Goal: Task Accomplishment & Management: Complete application form

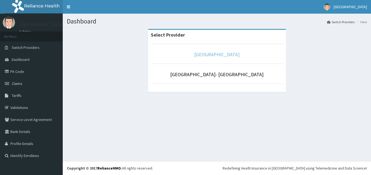
click at [219, 53] on link "[GEOGRAPHIC_DATA]" at bounding box center [216, 54] width 45 height 6
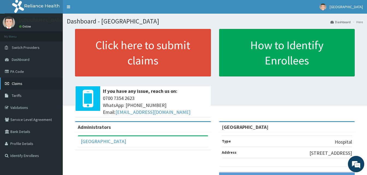
click at [24, 83] on link "Claims" at bounding box center [31, 83] width 63 height 12
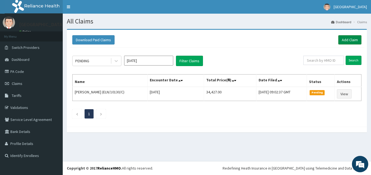
click at [349, 39] on link "Add Claim" at bounding box center [349, 39] width 23 height 9
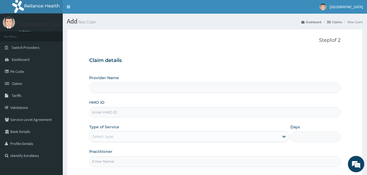
type input "[GEOGRAPHIC_DATA]"
click at [142, 114] on input "HMO ID" at bounding box center [214, 112] width 251 height 11
paste input "CodeC393/EP/22/P62B"
click at [101, 112] on input "CodeC393/EP/22/P62B" at bounding box center [214, 112] width 251 height 11
click at [119, 135] on div "Select type" at bounding box center [184, 136] width 190 height 9
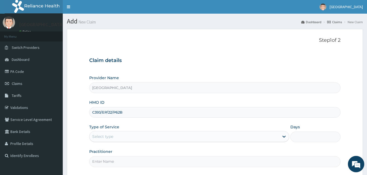
click at [142, 115] on input "C393/EP/22/P62B" at bounding box center [214, 112] width 251 height 11
type input "C"
paste input "CodeHbn/10001/e"
click at [101, 113] on input "CodeHbn/10001/e" at bounding box center [214, 112] width 251 height 11
type input "Hbn/10001/e"
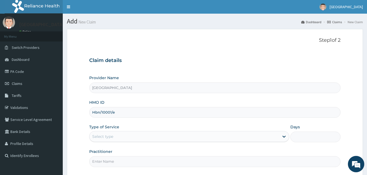
click at [119, 136] on div "Select type" at bounding box center [184, 136] width 190 height 9
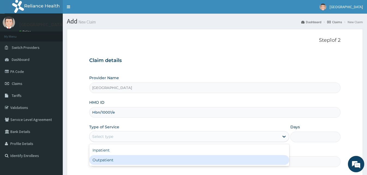
click at [114, 159] on div "Outpatient" at bounding box center [189, 160] width 200 height 10
type input "1"
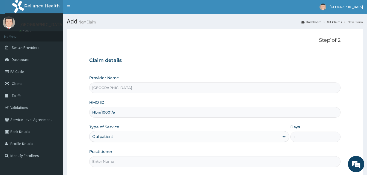
click at [114, 159] on input "Practitioner" at bounding box center [214, 161] width 251 height 11
type input "Doctor [GEOGRAPHIC_DATA]"
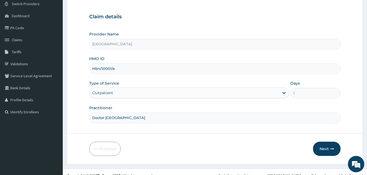
scroll to position [51, 0]
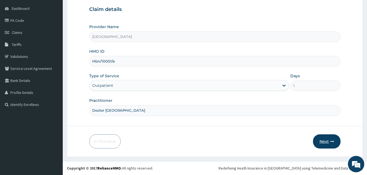
click at [324, 147] on button "Next" at bounding box center [327, 141] width 28 height 14
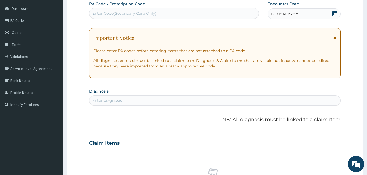
click at [278, 15] on span "DD-MM-YYYY" at bounding box center [284, 13] width 27 height 5
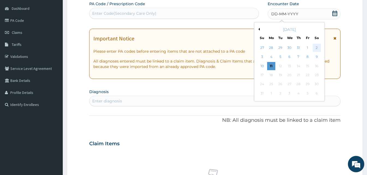
click at [317, 47] on div "2" at bounding box center [317, 48] width 8 height 8
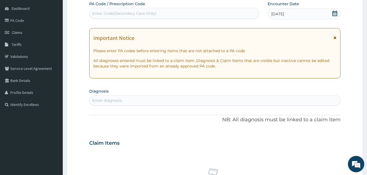
click at [139, 98] on div "Enter diagnosis" at bounding box center [214, 100] width 251 height 9
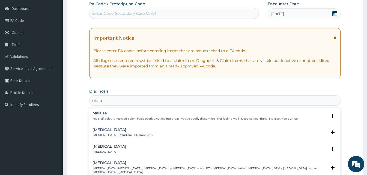
type input "malar"
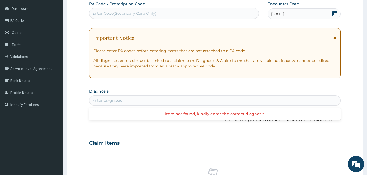
click at [105, 104] on div "Enter diagnosis" at bounding box center [214, 100] width 251 height 9
click at [110, 96] on div "Enter diagnosis" at bounding box center [214, 100] width 251 height 9
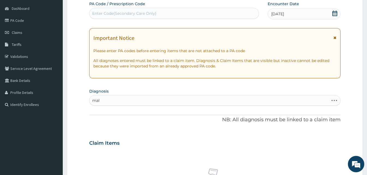
type input "mala"
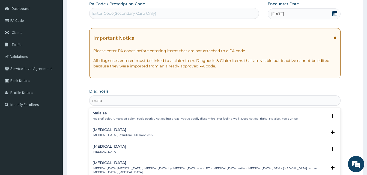
click at [97, 126] on div "Malaria Malaria , Paludism , Plasmodiosis Select Status Query Query covers susp…" at bounding box center [214, 133] width 251 height 17
click at [97, 137] on p "Malaria , Paludism , Plasmodiosis" at bounding box center [122, 135] width 60 height 4
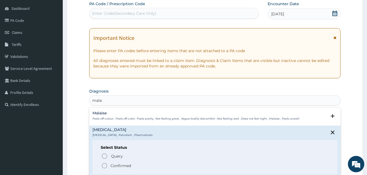
click at [104, 163] on circle "status option filled" at bounding box center [104, 165] width 5 height 5
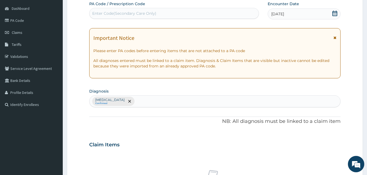
click at [67, 38] on form "Step 2 of 2 PA Code / Prescription Code Enter Code(Secondary Care Only) Encount…" at bounding box center [215, 151] width 296 height 346
click at [145, 101] on div "Malaria Confirmed" at bounding box center [214, 100] width 251 height 11
type input "typhoid"
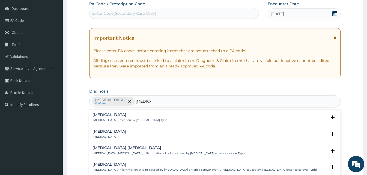
click at [109, 121] on p "Typhoid fever , Infection by Salmonella Typhi" at bounding box center [130, 120] width 76 height 4
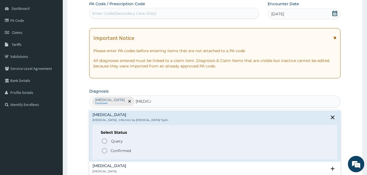
click at [106, 149] on circle "status option filled" at bounding box center [104, 150] width 5 height 5
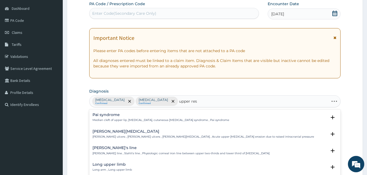
type input "upper resp"
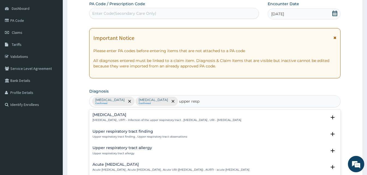
click at [116, 119] on p "Upper respiratory infection , URTI - Infection of the upper respiratory tract ,…" at bounding box center [166, 120] width 149 height 4
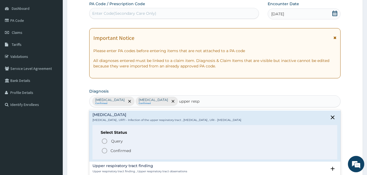
click at [104, 152] on icon "status option filled" at bounding box center [104, 150] width 7 height 7
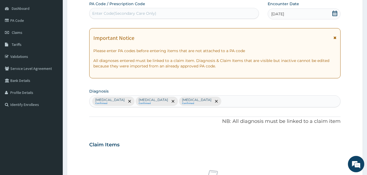
scroll to position [204, 0]
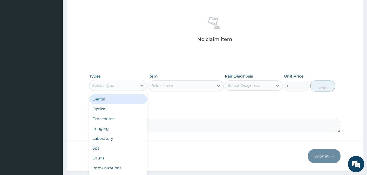
click at [136, 83] on div "Select Type" at bounding box center [112, 85] width 47 height 9
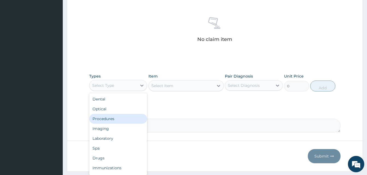
click at [120, 122] on div "Procedures" at bounding box center [118, 119] width 58 height 10
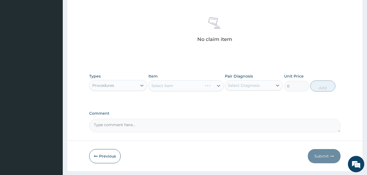
click at [219, 86] on div "Select Item" at bounding box center [185, 85] width 75 height 11
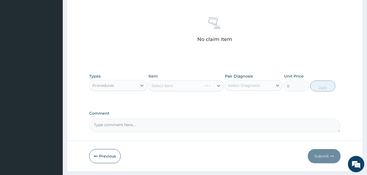
click at [219, 86] on div "Select Item" at bounding box center [185, 85] width 75 height 11
click at [219, 86] on icon at bounding box center [218, 86] width 3 height 2
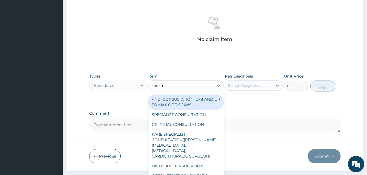
type input "consul"
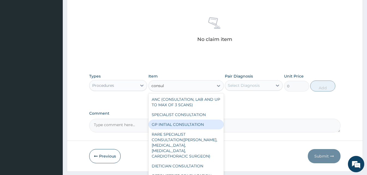
click at [195, 120] on div "GP INITIAL CONSULTATION" at bounding box center [185, 124] width 75 height 10
type input "2000"
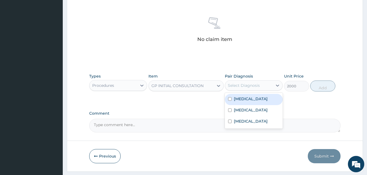
click at [271, 84] on div "Select Diagnosis" at bounding box center [248, 85] width 47 height 9
click at [242, 98] on label "Malaria" at bounding box center [251, 98] width 34 height 5
checkbox input "true"
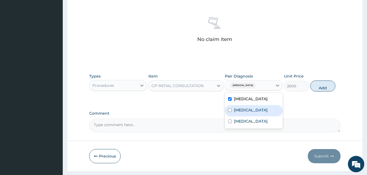
click at [243, 112] on label "Typhoid fever" at bounding box center [251, 109] width 34 height 5
checkbox input "true"
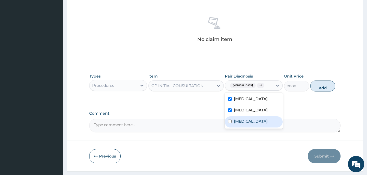
click at [243, 120] on label "Upper respiratory infection" at bounding box center [251, 120] width 34 height 5
checkbox input "true"
click at [318, 83] on button "Add" at bounding box center [322, 85] width 25 height 11
type input "0"
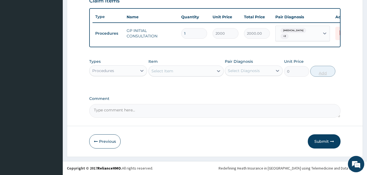
scroll to position [197, 0]
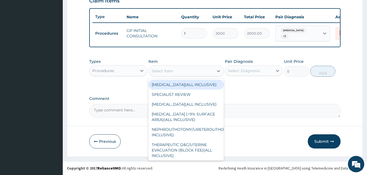
click at [175, 70] on div "Select Item" at bounding box center [181, 71] width 65 height 9
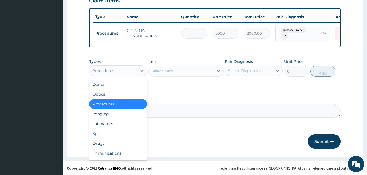
click at [118, 75] on div "Procedures" at bounding box center [118, 70] width 58 height 11
click at [112, 141] on div "Drugs" at bounding box center [118, 143] width 58 height 10
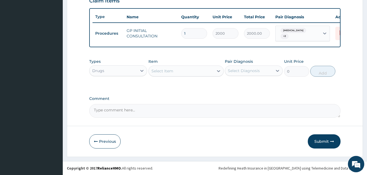
click at [183, 74] on div "Select Item" at bounding box center [181, 71] width 65 height 9
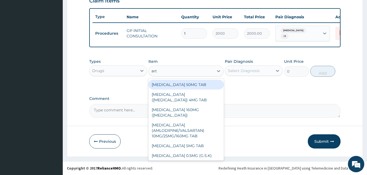
type input "arte"
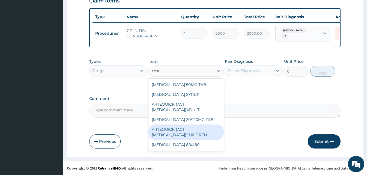
click at [185, 130] on div "ARTEQUICK (ACT ANTIMALARIAL)CHILDREN" at bounding box center [185, 131] width 75 height 15
type input "1750"
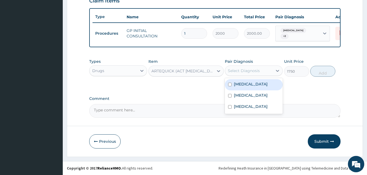
click at [244, 70] on div "Select Diagnosis" at bounding box center [244, 70] width 32 height 5
click at [241, 79] on div "Malaria" at bounding box center [254, 84] width 58 height 11
checkbox input "true"
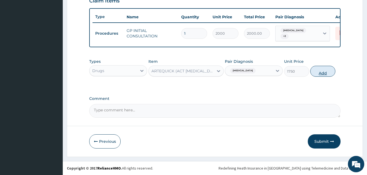
click at [315, 76] on button "Add" at bounding box center [322, 71] width 25 height 11
type input "0"
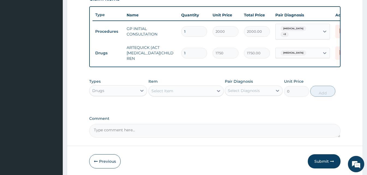
click at [156, 91] on div "Select Item" at bounding box center [162, 90] width 22 height 5
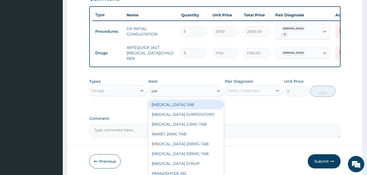
type input "para"
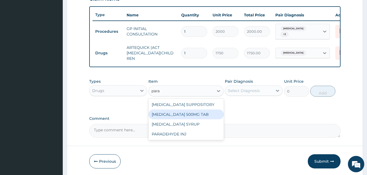
click at [166, 119] on div "PARACETAMOL 500MG TAB" at bounding box center [185, 114] width 75 height 10
type input "15"
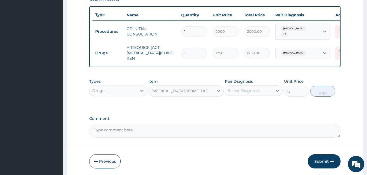
click at [265, 91] on div "Select Diagnosis" at bounding box center [248, 90] width 47 height 9
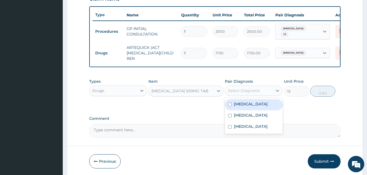
click at [249, 105] on div "Malaria" at bounding box center [254, 104] width 58 height 11
checkbox input "true"
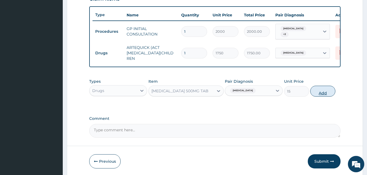
click at [331, 89] on button "Add" at bounding box center [322, 91] width 25 height 11
type input "0"
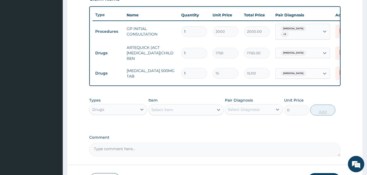
type input "0.00"
type input "8"
type input "120.00"
type input "8"
click at [195, 109] on div "Select Item" at bounding box center [181, 109] width 65 height 9
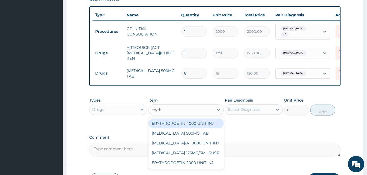
type input "erythr"
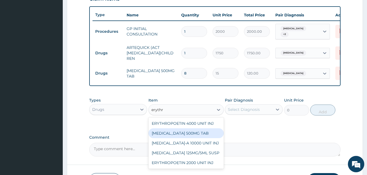
click at [197, 136] on div "ERYTHROMYCIN 500MG TAB" at bounding box center [185, 133] width 75 height 10
type input "90"
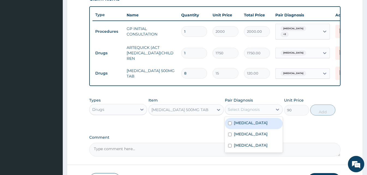
click at [263, 112] on div "Select Diagnosis" at bounding box center [248, 109] width 47 height 9
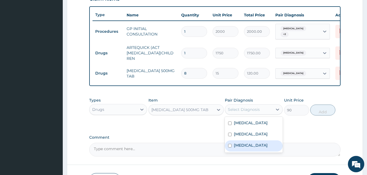
click at [244, 146] on label "Upper respiratory infection" at bounding box center [251, 144] width 34 height 5
checkbox input "true"
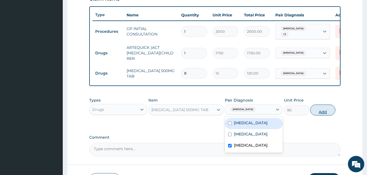
click at [320, 111] on button "Add" at bounding box center [322, 109] width 25 height 11
type input "0"
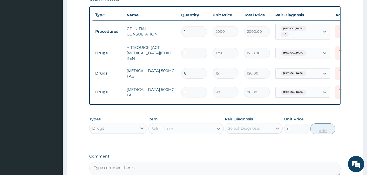
type input "0.00"
type input "5"
type input "450.00"
type input "5"
click at [161, 131] on div "Select Item" at bounding box center [162, 128] width 22 height 5
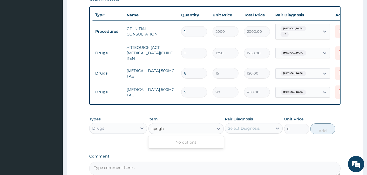
click at [157, 131] on input "cpugh" at bounding box center [157, 128] width 13 height 5
type input "cough"
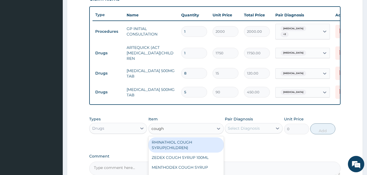
click at [197, 151] on div "RHINATHIOL COUGH SYRUP(CHILDREN)" at bounding box center [185, 144] width 75 height 15
type input "1404"
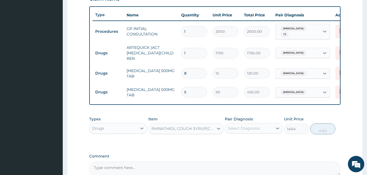
click at [246, 128] on div "Select Diagnosis" at bounding box center [244, 127] width 32 height 5
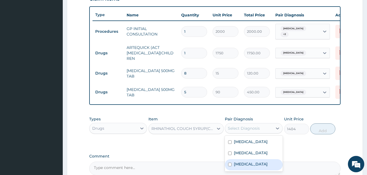
click at [249, 167] on label "Upper respiratory infection" at bounding box center [251, 163] width 34 height 5
checkbox input "true"
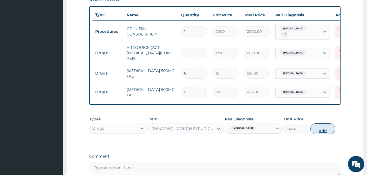
click at [323, 130] on button "Add" at bounding box center [322, 128] width 25 height 11
type input "0"
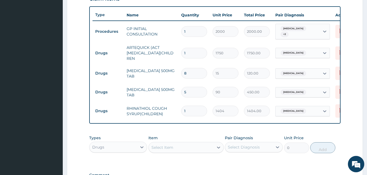
scroll to position [275, 0]
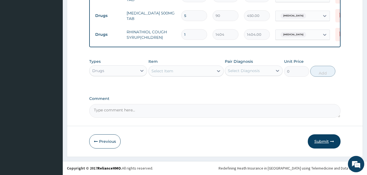
click at [320, 146] on button "Submit" at bounding box center [324, 141] width 33 height 14
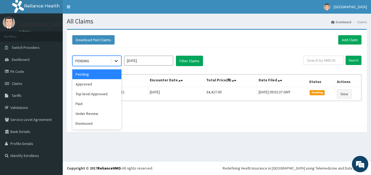
click at [115, 61] on icon at bounding box center [116, 61] width 3 height 2
click at [98, 86] on div "Approved" at bounding box center [96, 84] width 49 height 10
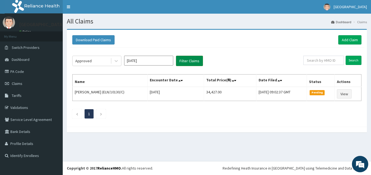
click at [189, 65] on button "Filter Claims" at bounding box center [189, 61] width 27 height 10
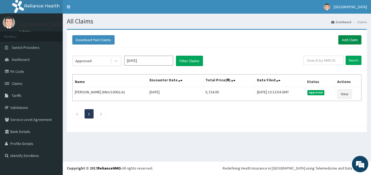
click at [350, 38] on link "Add Claim" at bounding box center [349, 39] width 23 height 9
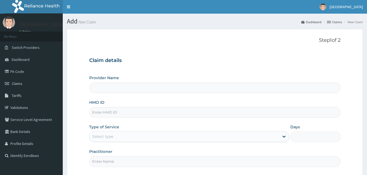
type input "[GEOGRAPHIC_DATA]"
click at [111, 114] on input "HMO ID" at bounding box center [214, 112] width 251 height 11
paste input "CodeGtc/10360/a"
click at [101, 113] on input "CodeGtc/10360/a" at bounding box center [214, 112] width 251 height 11
type input "Gtc/10360/a"
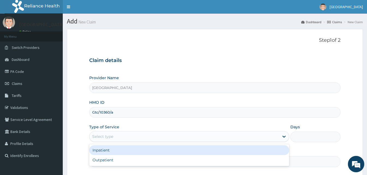
click at [121, 135] on div "Select type" at bounding box center [184, 136] width 190 height 9
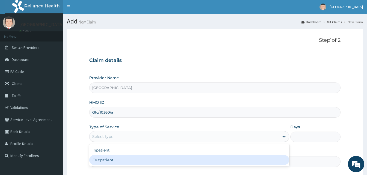
click at [102, 158] on div "Outpatient" at bounding box center [189, 160] width 200 height 10
type input "1"
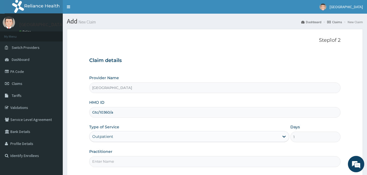
click at [137, 166] on input "Practitioner" at bounding box center [214, 161] width 251 height 11
type input "Doctor Sydney"
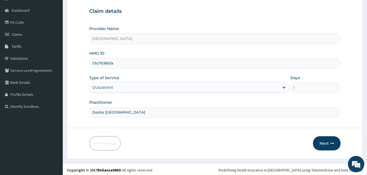
scroll to position [51, 0]
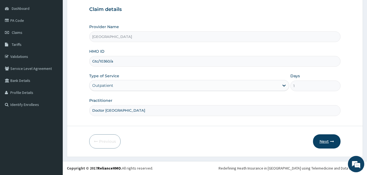
click at [323, 141] on button "Next" at bounding box center [327, 141] width 28 height 14
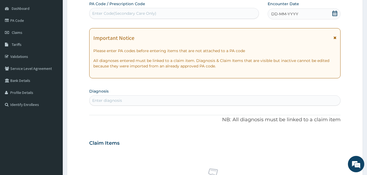
click at [274, 14] on span "DD-MM-YYYY" at bounding box center [284, 13] width 27 height 5
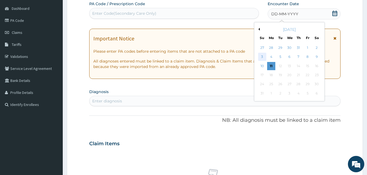
click at [260, 55] on div "3" at bounding box center [262, 57] width 8 height 8
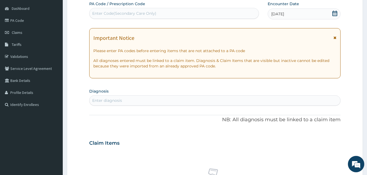
click at [106, 96] on div "Enter diagnosis" at bounding box center [214, 100] width 251 height 9
click at [107, 100] on div "Enter diagnosis" at bounding box center [107, 100] width 30 height 5
type input "malar"
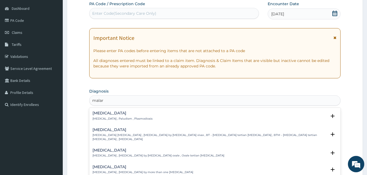
click at [119, 117] on p "Malaria , Paludism , Plasmodiosis" at bounding box center [122, 119] width 60 height 4
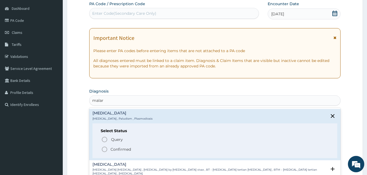
click at [104, 148] on icon "status option filled" at bounding box center [104, 149] width 7 height 7
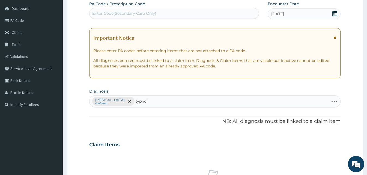
type input "typhoid"
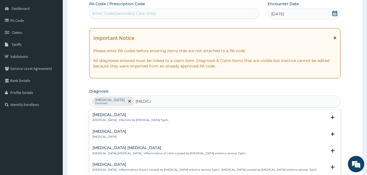
click at [109, 117] on h4 "Typhoid fever" at bounding box center [130, 115] width 76 height 4
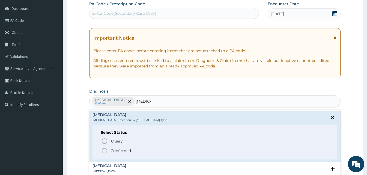
click at [105, 150] on icon "status option filled" at bounding box center [104, 150] width 7 height 7
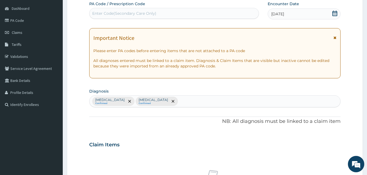
type input "u"
type input "peptic ulcer"
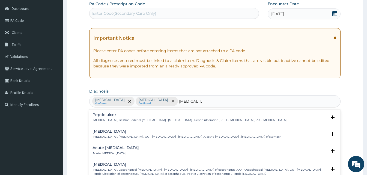
click at [107, 121] on p "Peptic ulcer , Gastroduodenal ulcer , Peptic ulcer disease , Peptic ulceration …" at bounding box center [189, 120] width 194 height 4
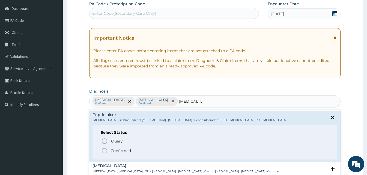
click at [104, 150] on icon "status option filled" at bounding box center [104, 150] width 7 height 7
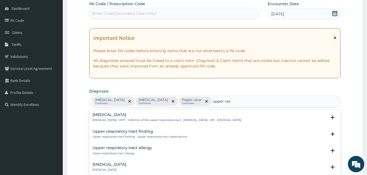
type input "upper resp"
click at [108, 115] on h4 "Upper respiratory infection" at bounding box center [166, 115] width 149 height 4
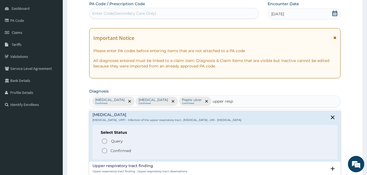
click at [104, 151] on icon "status option filled" at bounding box center [104, 150] width 7 height 7
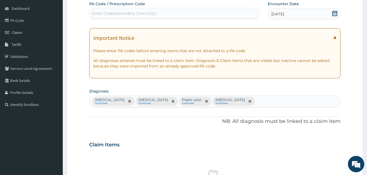
scroll to position [204, 0]
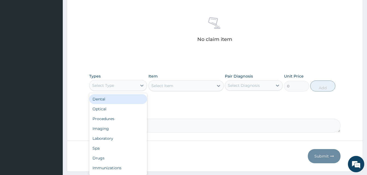
click at [124, 80] on div "Select Type" at bounding box center [118, 85] width 58 height 11
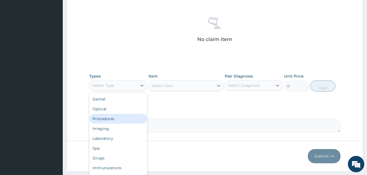
click at [115, 116] on div "Procedures" at bounding box center [118, 119] width 58 height 10
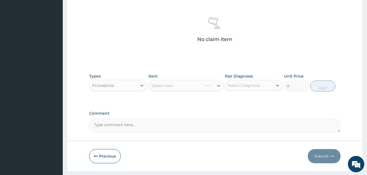
click at [206, 86] on div "Select Item" at bounding box center [185, 85] width 75 height 11
click at [206, 86] on div "Select Item" at bounding box center [181, 85] width 65 height 9
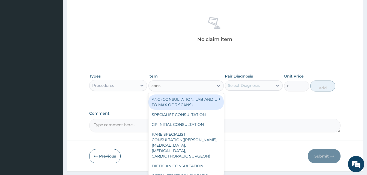
type input "consu"
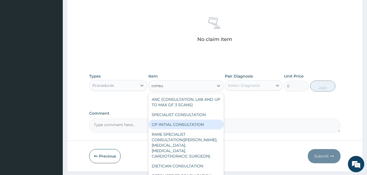
click at [182, 127] on div "GP INITIAL CONSULTATION" at bounding box center [185, 124] width 75 height 10
type input "2000"
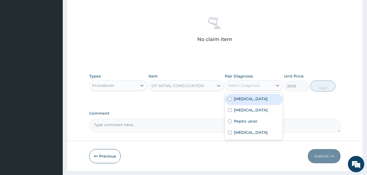
click at [246, 84] on div "Select Diagnosis" at bounding box center [244, 85] width 32 height 5
click at [243, 103] on div "Malaria" at bounding box center [254, 99] width 58 height 11
checkbox input "true"
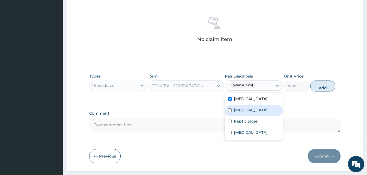
click at [243, 111] on label "Typhoid fever" at bounding box center [251, 109] width 34 height 5
checkbox input "true"
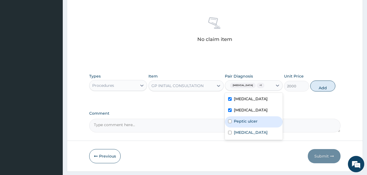
click at [242, 121] on label "Peptic ulcer" at bounding box center [246, 120] width 24 height 5
checkbox input "true"
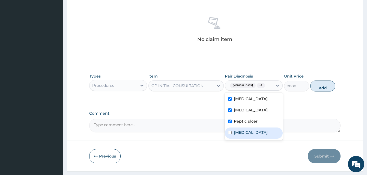
click at [243, 135] on label "Upper respiratory infection" at bounding box center [251, 132] width 34 height 5
checkbox input "true"
click at [319, 86] on button "Add" at bounding box center [322, 85] width 25 height 11
type input "0"
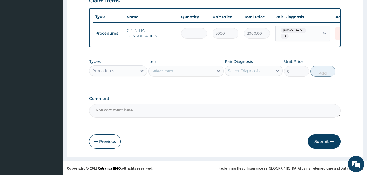
scroll to position [197, 0]
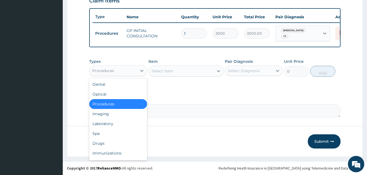
click at [133, 73] on div "Procedures" at bounding box center [112, 70] width 47 height 9
click at [114, 143] on div "Drugs" at bounding box center [118, 143] width 58 height 10
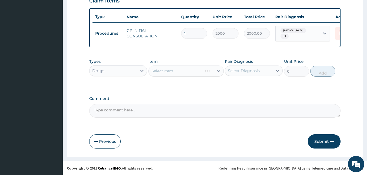
click at [188, 71] on div "Select Item" at bounding box center [185, 70] width 75 height 11
click at [188, 71] on div "Select Item" at bounding box center [181, 71] width 65 height 9
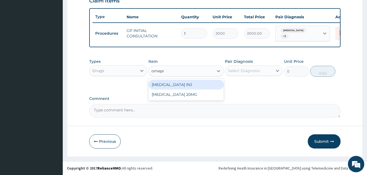
type input "omepra"
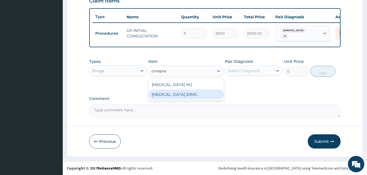
click at [181, 94] on div "OMEPRAZOLE 20MG" at bounding box center [185, 94] width 75 height 10
type input "110"
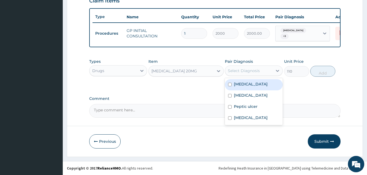
click at [271, 70] on div "Select Diagnosis" at bounding box center [248, 70] width 47 height 9
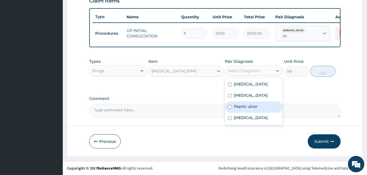
click at [246, 110] on div "Peptic ulcer" at bounding box center [254, 106] width 58 height 11
checkbox input "true"
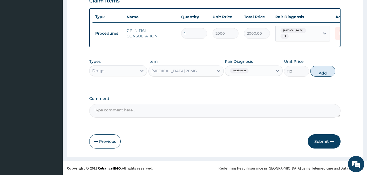
click at [318, 70] on button "Add" at bounding box center [322, 71] width 25 height 11
type input "0"
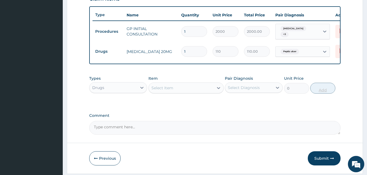
type input "14"
type input "1540.00"
type input "14"
click at [166, 89] on div "Select Item" at bounding box center [162, 87] width 22 height 5
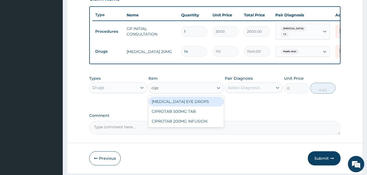
type input "cipro"
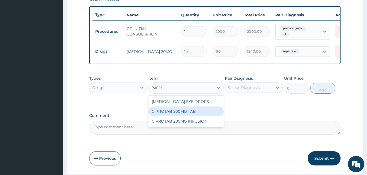
click at [162, 116] on div "CIPROTAB 500MG TAB" at bounding box center [185, 111] width 75 height 10
type input "180"
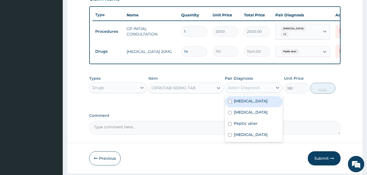
click at [267, 87] on div "Select Diagnosis" at bounding box center [248, 87] width 47 height 9
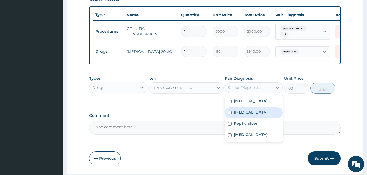
click at [247, 118] on div "Typhoid fever" at bounding box center [254, 112] width 58 height 11
checkbox input "true"
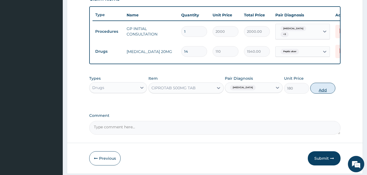
click at [319, 92] on button "Add" at bounding box center [322, 88] width 25 height 11
type input "0"
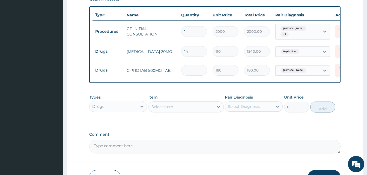
type input "10"
type input "1800.00"
type input "10"
click at [165, 106] on div "Select Item" at bounding box center [162, 106] width 22 height 5
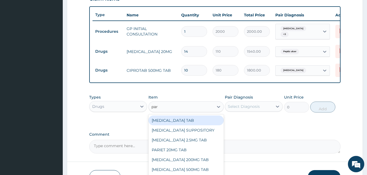
type input "para"
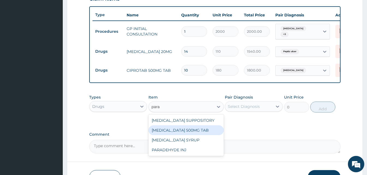
click at [162, 130] on div "PARACETAMOL 500MG TAB" at bounding box center [185, 130] width 75 height 10
type input "15"
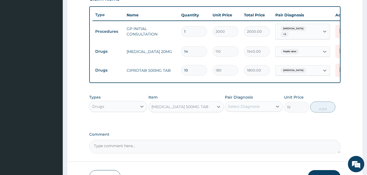
click at [249, 109] on div "Select Diagnosis" at bounding box center [244, 106] width 32 height 5
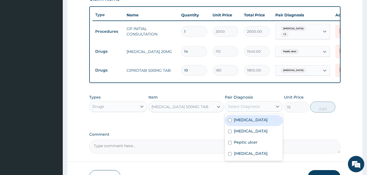
click at [248, 121] on div "Malaria" at bounding box center [254, 120] width 58 height 11
checkbox input "true"
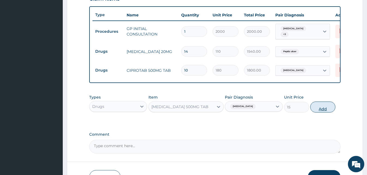
click at [312, 107] on button "Add" at bounding box center [322, 106] width 25 height 11
type input "0"
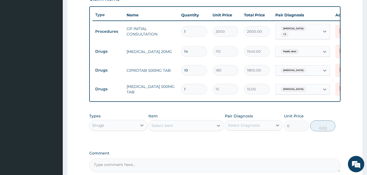
type input "0.00"
type input "3"
type input "45.00"
type input "30"
type input "450.00"
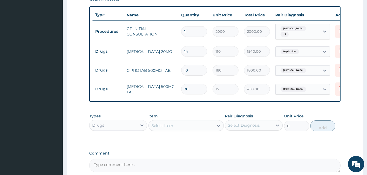
type input "30"
click at [160, 131] on div "Select Item" at bounding box center [185, 125] width 75 height 11
click at [160, 130] on div "Select Item" at bounding box center [181, 125] width 65 height 9
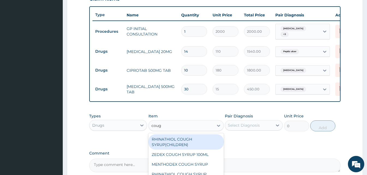
type input "cough"
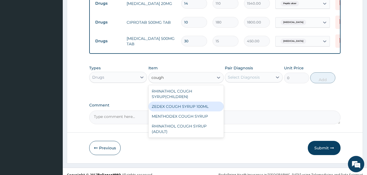
scroll to position [253, 0]
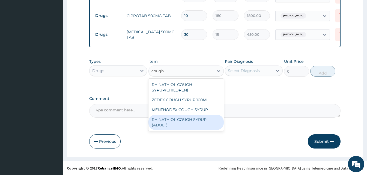
click at [184, 118] on div "RHINATHIOL COUGH SYRUP (ADULT)" at bounding box center [185, 122] width 75 height 15
type input "1404"
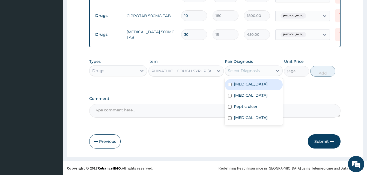
click at [261, 74] on div "Select Diagnosis" at bounding box center [248, 70] width 47 height 9
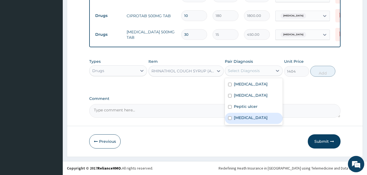
click at [258, 114] on div "Upper respiratory infection" at bounding box center [254, 118] width 58 height 11
checkbox input "true"
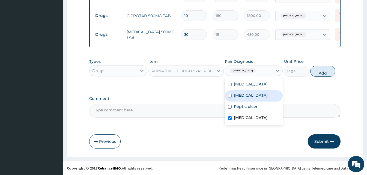
click at [327, 72] on button "Add" at bounding box center [322, 71] width 25 height 11
type input "0"
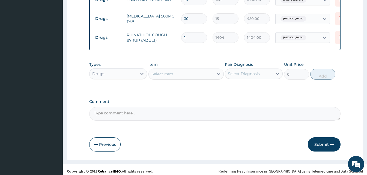
scroll to position [272, 0]
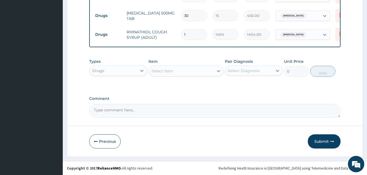
click at [183, 76] on div "Select Item" at bounding box center [185, 70] width 75 height 11
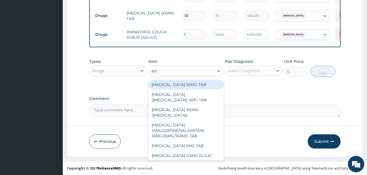
type input "arte"
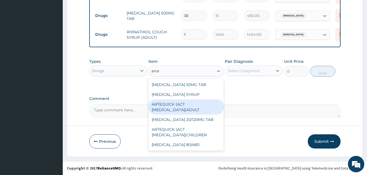
click at [178, 105] on div "ARTEQUICK (ACT ANTIMALARIAL)ADULT" at bounding box center [185, 106] width 75 height 15
type input "2500"
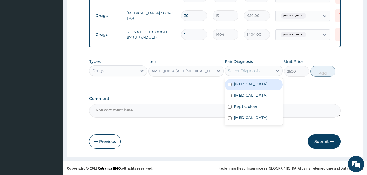
click at [252, 74] on div "Select Diagnosis" at bounding box center [248, 70] width 47 height 9
click at [250, 84] on div "Malaria" at bounding box center [254, 84] width 58 height 11
checkbox input "true"
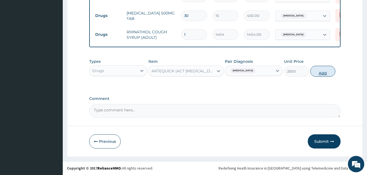
click at [316, 70] on button "Add" at bounding box center [322, 71] width 25 height 11
type input "0"
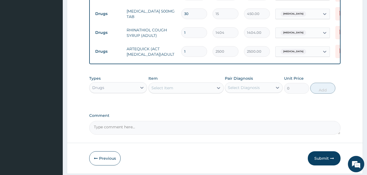
click at [161, 92] on div "Select Item" at bounding box center [181, 87] width 65 height 9
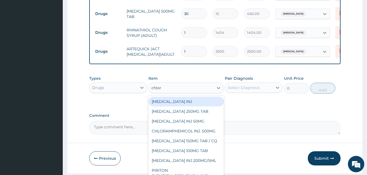
type input "chloro"
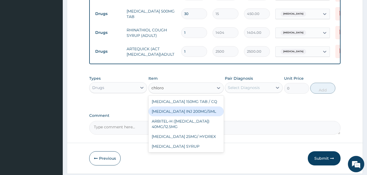
click at [166, 110] on div "CHLOROQUINE INJ 200MG/5ML" at bounding box center [185, 111] width 75 height 10
type input "120"
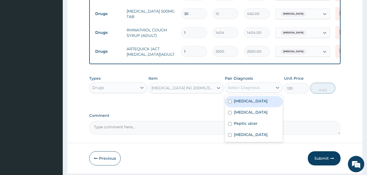
click at [259, 90] on div "Select Diagnosis" at bounding box center [244, 87] width 32 height 5
click at [251, 105] on div "Malaria" at bounding box center [254, 101] width 58 height 11
checkbox input "true"
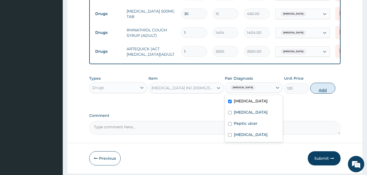
click at [318, 91] on button "Add" at bounding box center [322, 88] width 25 height 11
type input "0"
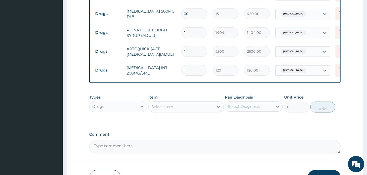
click at [171, 109] on div "Select Item" at bounding box center [162, 106] width 22 height 5
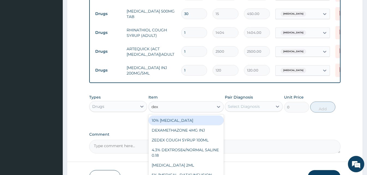
type input "dexa"
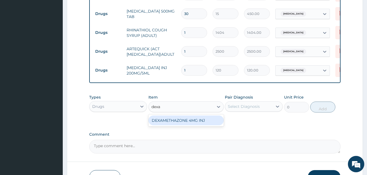
click at [172, 119] on div "DEXAMETHAZONE 4MG INJ" at bounding box center [185, 120] width 75 height 10
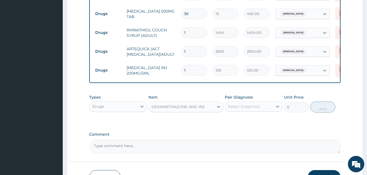
type input "109.2"
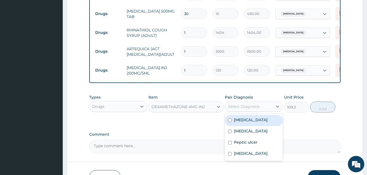
click at [243, 105] on div "Select Diagnosis" at bounding box center [244, 106] width 32 height 5
click at [243, 121] on label "Malaria" at bounding box center [251, 119] width 34 height 5
checkbox input "true"
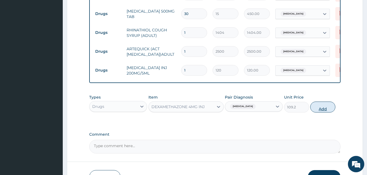
click at [321, 107] on button "Add" at bounding box center [322, 106] width 25 height 11
type input "0"
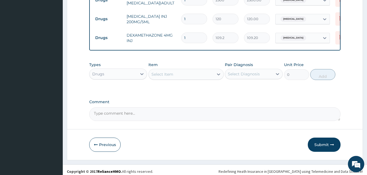
scroll to position [328, 0]
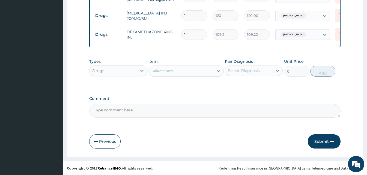
click at [324, 138] on button "Submit" at bounding box center [324, 141] width 33 height 14
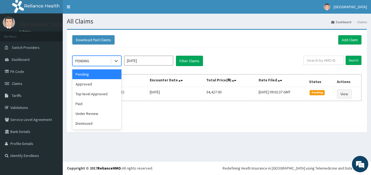
click at [104, 64] on div "PENDING" at bounding box center [92, 60] width 38 height 9
click at [98, 86] on div "Approved" at bounding box center [96, 84] width 49 height 10
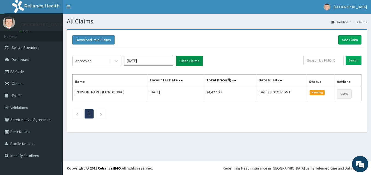
click at [189, 62] on button "Filter Claims" at bounding box center [189, 61] width 27 height 10
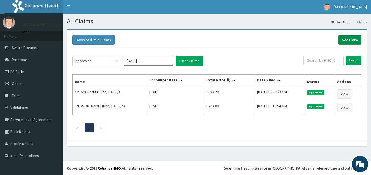
click at [347, 43] on link "Add Claim" at bounding box center [349, 39] width 23 height 9
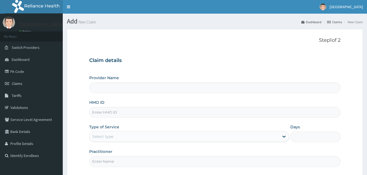
click at [128, 113] on input "HMO ID" at bounding box center [214, 112] width 251 height 11
paste input "CodeGtc/10360/a"
click at [103, 113] on input "CodeGtc/10360/a" at bounding box center [214, 112] width 251 height 11
click at [131, 116] on input "Gtc/10360/a" at bounding box center [214, 112] width 251 height 11
click at [110, 113] on input "Gtc/10360f" at bounding box center [214, 112] width 251 height 11
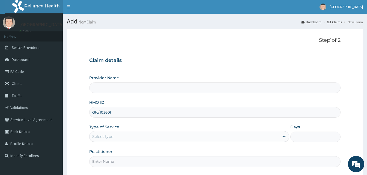
type input "Gtc/10360/f"
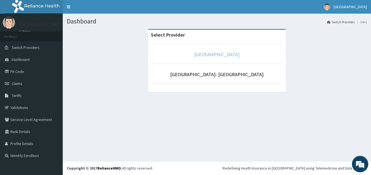
click at [205, 55] on link "[GEOGRAPHIC_DATA]" at bounding box center [216, 54] width 45 height 6
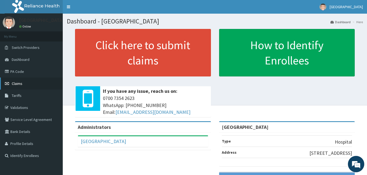
click at [22, 82] on link "Claims" at bounding box center [31, 83] width 63 height 12
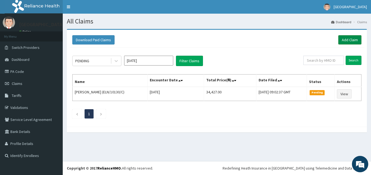
click at [349, 41] on link "Add Claim" at bounding box center [349, 39] width 23 height 9
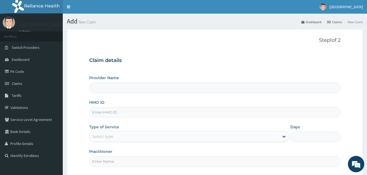
type input "[GEOGRAPHIC_DATA]"
click at [116, 113] on input "HMO ID" at bounding box center [214, 112] width 251 height 11
paste input "CodeGtc/10360/a"
click at [102, 111] on input "CodeGtc/10360/a" at bounding box center [214, 112] width 251 height 11
type input "Gtc/10360/a"
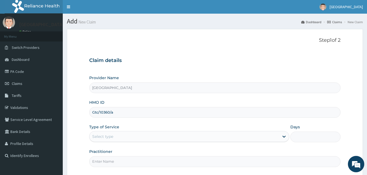
click at [125, 138] on div "Select type" at bounding box center [184, 136] width 190 height 9
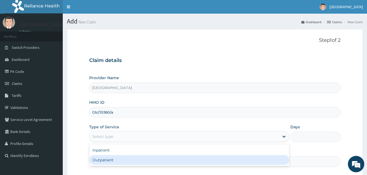
click at [118, 159] on div "Outpatient" at bounding box center [189, 160] width 200 height 10
type input "1"
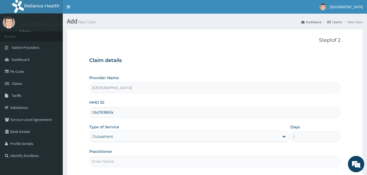
click at [119, 162] on input "Practitioner" at bounding box center [214, 161] width 251 height 11
type input "Doctor Sydney"
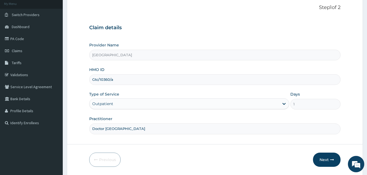
scroll to position [51, 0]
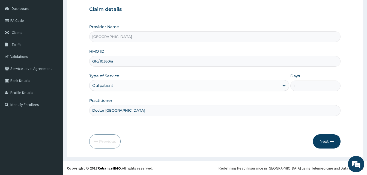
click at [320, 143] on button "Next" at bounding box center [327, 141] width 28 height 14
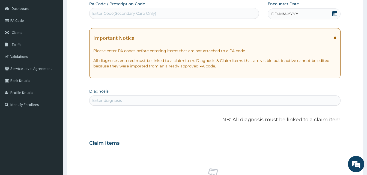
click at [289, 18] on div "DD-MM-YYYY" at bounding box center [304, 13] width 73 height 11
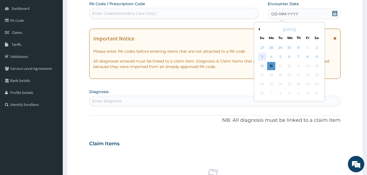
click at [259, 55] on div "3" at bounding box center [262, 57] width 8 height 8
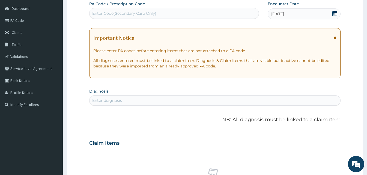
click at [120, 97] on div "Enter diagnosis" at bounding box center [214, 100] width 251 height 9
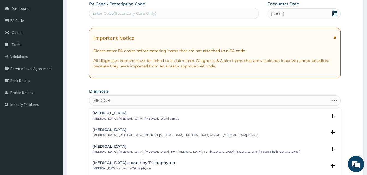
type input "tinea capit"
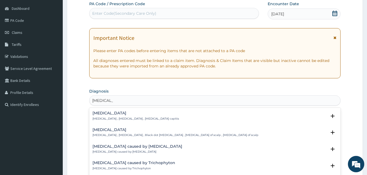
click at [130, 126] on div "Tinea capitis Tinea capitis , Ringworm of the scalp , Black dot ringworm , Derm…" at bounding box center [214, 133] width 251 height 17
click at [122, 128] on h4 "[MEDICAL_DATA]" at bounding box center [175, 130] width 166 height 4
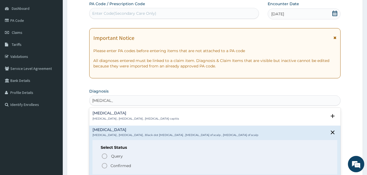
click at [103, 166] on icon "status option filled" at bounding box center [104, 165] width 7 height 7
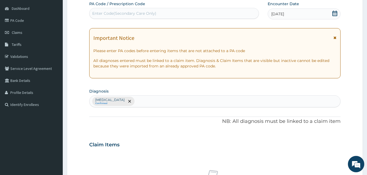
scroll to position [204, 0]
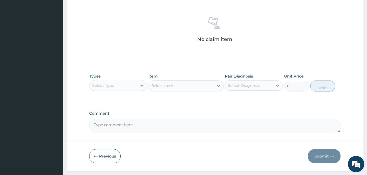
click at [121, 82] on div "Select Type" at bounding box center [112, 85] width 47 height 9
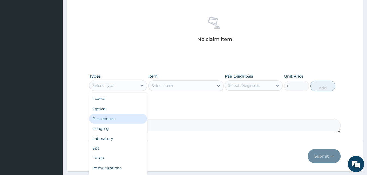
click at [115, 116] on div "Procedures" at bounding box center [118, 119] width 58 height 10
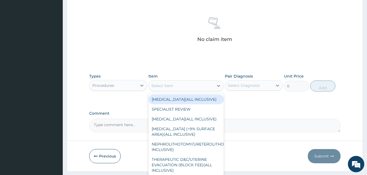
click at [201, 85] on div "Select Item" at bounding box center [181, 85] width 65 height 9
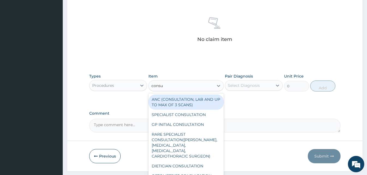
type input "consul"
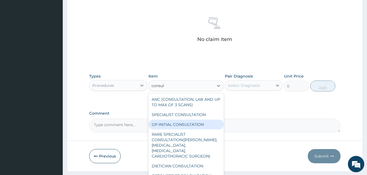
click at [188, 126] on div "GP INITIAL CONSULTATION" at bounding box center [185, 124] width 75 height 10
type input "2000"
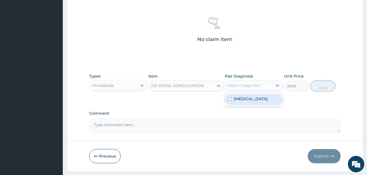
click at [262, 86] on div "Select Diagnosis" at bounding box center [248, 85] width 47 height 9
click at [253, 102] on div "[MEDICAL_DATA]" at bounding box center [254, 99] width 58 height 11
checkbox input "true"
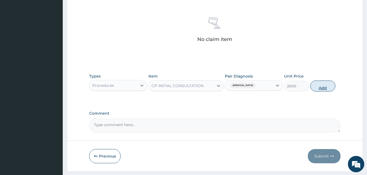
click at [317, 86] on button "Add" at bounding box center [322, 85] width 25 height 11
type input "0"
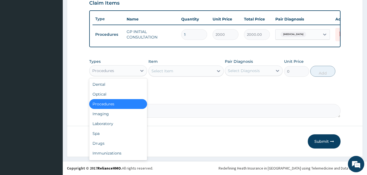
click at [125, 68] on div "Procedures" at bounding box center [112, 70] width 47 height 9
click at [108, 142] on div "Drugs" at bounding box center [118, 143] width 58 height 10
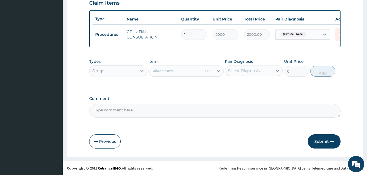
click at [178, 76] on div "Select Item" at bounding box center [185, 70] width 75 height 11
click at [179, 75] on div "Select Item" at bounding box center [185, 70] width 75 height 11
click at [179, 73] on div "Select Item" at bounding box center [185, 70] width 75 height 11
click at [183, 71] on div "Select Item" at bounding box center [185, 70] width 75 height 11
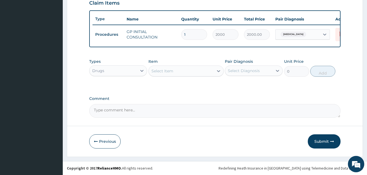
click at [183, 71] on div "Select Item" at bounding box center [181, 71] width 65 height 9
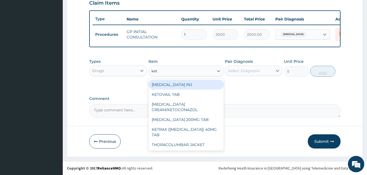
type input "keto"
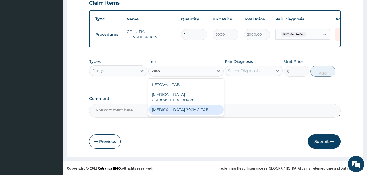
click at [180, 105] on div "KETOCONAZOLE 200MG TAB" at bounding box center [185, 110] width 75 height 10
type input "75"
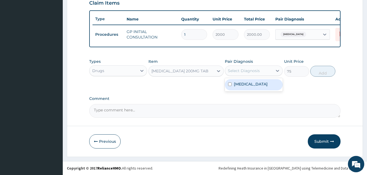
click at [256, 69] on div "Select Diagnosis" at bounding box center [244, 70] width 32 height 5
click at [254, 85] on label "Tinea capitis" at bounding box center [251, 83] width 34 height 5
checkbox input "true"
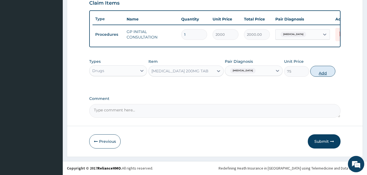
click at [325, 72] on button "Add" at bounding box center [322, 71] width 25 height 11
type input "0"
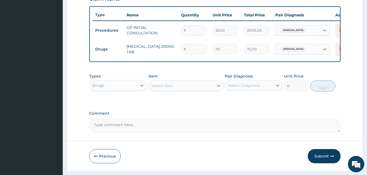
type input "0.00"
type input "7"
type input "525.00"
type input "7"
click at [170, 88] on div "Select Item" at bounding box center [162, 85] width 22 height 5
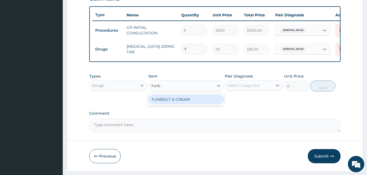
type input "funba"
click at [173, 104] on div "FUNBACT A CREAM" at bounding box center [185, 99] width 75 height 10
type input "850"
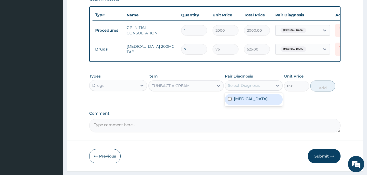
click at [252, 86] on div "Select Diagnosis" at bounding box center [244, 85] width 32 height 5
click at [246, 100] on label "Tinea capitis" at bounding box center [251, 98] width 34 height 5
checkbox input "true"
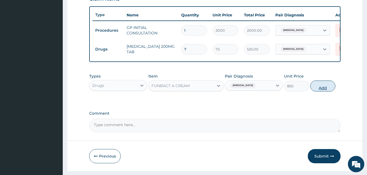
click at [320, 91] on button "Add" at bounding box center [322, 85] width 25 height 11
type input "0"
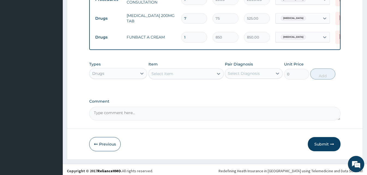
scroll to position [234, 0]
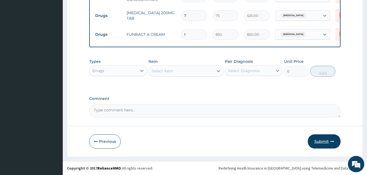
click at [318, 138] on button "Submit" at bounding box center [324, 141] width 33 height 14
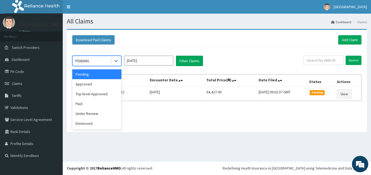
click at [105, 61] on div "PENDING" at bounding box center [92, 60] width 38 height 9
click at [94, 83] on div "Approved" at bounding box center [96, 84] width 49 height 10
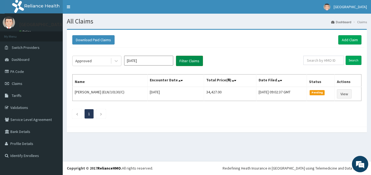
click at [191, 60] on button "Filter Claims" at bounding box center [189, 61] width 27 height 10
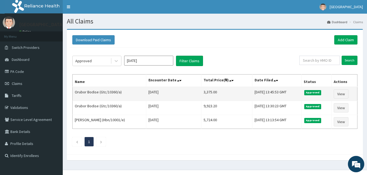
click at [341, 89] on td "View" at bounding box center [344, 94] width 26 height 14
click at [341, 97] on link "View" at bounding box center [341, 93] width 15 height 9
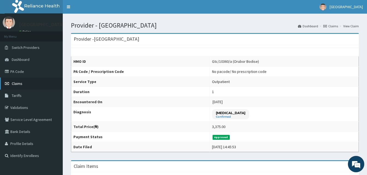
click at [23, 83] on link "Claims" at bounding box center [31, 83] width 63 height 12
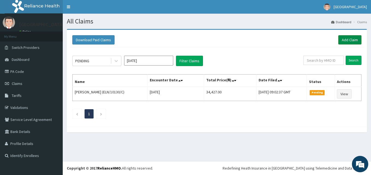
click at [354, 36] on link "Add Claim" at bounding box center [349, 39] width 23 height 9
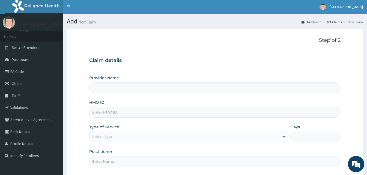
type input "Goodness Medical Centre"
click at [133, 113] on input "HMO ID" at bounding box center [214, 112] width 251 height 11
paste input "CodeGtc/10360/a"
click at [101, 114] on input "CodeGtc/10360/a" at bounding box center [214, 112] width 251 height 11
click at [114, 113] on input "Gtc/10360/a" at bounding box center [214, 112] width 251 height 11
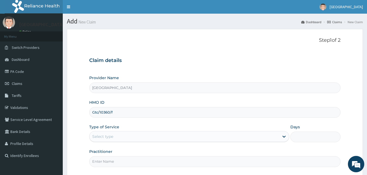
type input "Gtc/10360/f"
click at [127, 136] on div "Select type" at bounding box center [184, 136] width 190 height 9
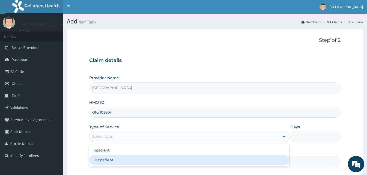
click at [113, 159] on div "Outpatient" at bounding box center [189, 160] width 200 height 10
type input "1"
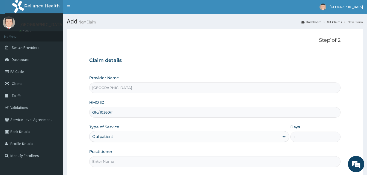
click at [113, 159] on input "Practitioner" at bounding box center [214, 161] width 251 height 11
type input "Doctor Sydney"
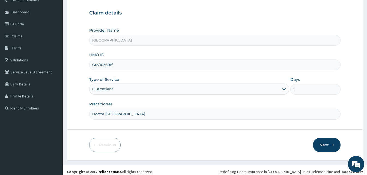
scroll to position [51, 0]
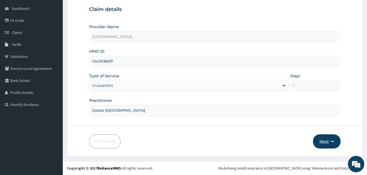
click at [325, 146] on button "Next" at bounding box center [327, 141] width 28 height 14
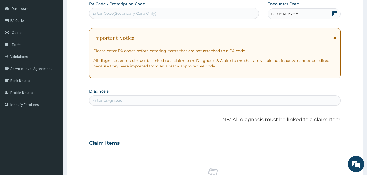
click at [273, 14] on span "DD-MM-YYYY" at bounding box center [284, 13] width 27 height 5
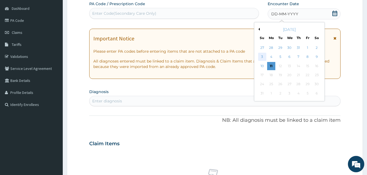
click at [262, 56] on div "3" at bounding box center [262, 57] width 8 height 8
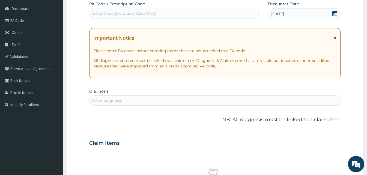
click at [106, 102] on div "Enter diagnosis" at bounding box center [107, 100] width 30 height 5
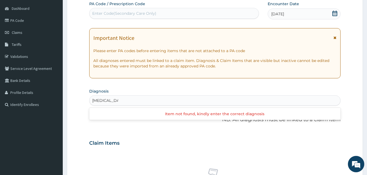
click at [107, 101] on input "tinea caapitis" at bounding box center [105, 100] width 26 height 5
type input "tinea capitis"
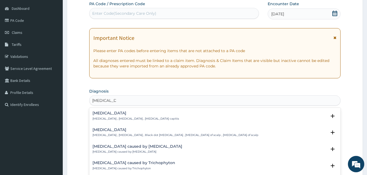
click at [113, 130] on h4 "Tinea capitis" at bounding box center [175, 130] width 166 height 4
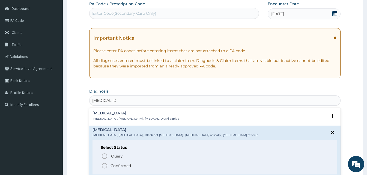
click at [103, 164] on circle "status option filled" at bounding box center [104, 165] width 5 height 5
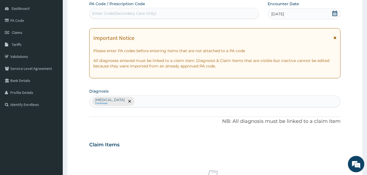
scroll to position [204, 0]
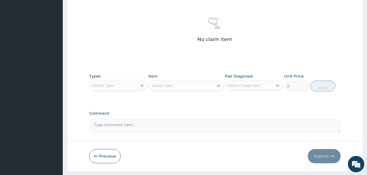
click at [127, 80] on div "Select Type" at bounding box center [118, 85] width 58 height 11
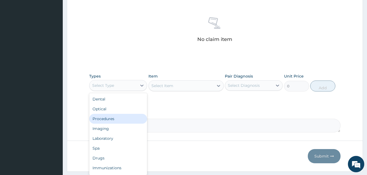
click at [120, 120] on div "Procedures" at bounding box center [118, 119] width 58 height 10
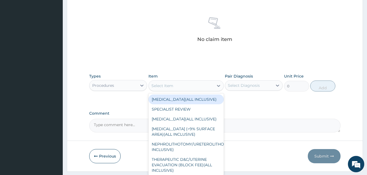
click at [184, 82] on div "Select Item" at bounding box center [181, 85] width 65 height 9
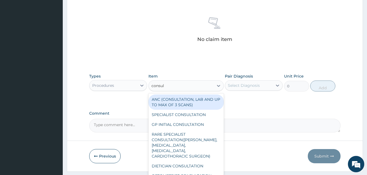
type input "consult"
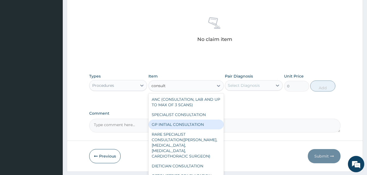
click at [174, 126] on div "GP INITIAL CONSULTATION" at bounding box center [185, 124] width 75 height 10
type input "2000"
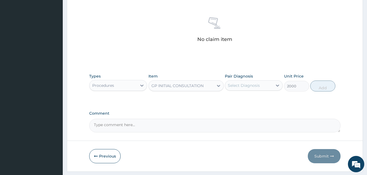
click at [263, 86] on div "Select Diagnosis" at bounding box center [248, 85] width 47 height 9
click at [257, 96] on label "Tinea capitis" at bounding box center [251, 98] width 34 height 5
checkbox input "true"
click at [324, 86] on button "Add" at bounding box center [322, 85] width 25 height 11
type input "0"
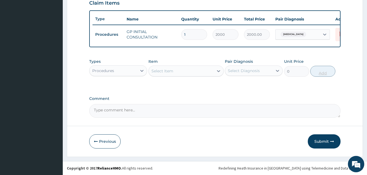
scroll to position [197, 0]
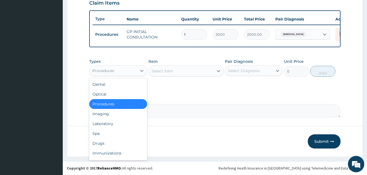
click at [117, 66] on div "Procedures" at bounding box center [118, 70] width 58 height 11
click at [110, 146] on div "Drugs" at bounding box center [118, 143] width 58 height 10
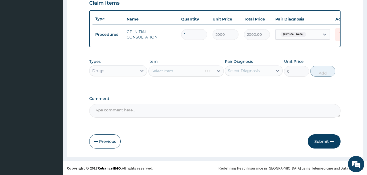
click at [211, 70] on div "Select Item" at bounding box center [185, 70] width 75 height 11
click at [198, 70] on div "Select Item" at bounding box center [185, 70] width 75 height 11
click at [198, 70] on div "Select Item" at bounding box center [181, 71] width 65 height 9
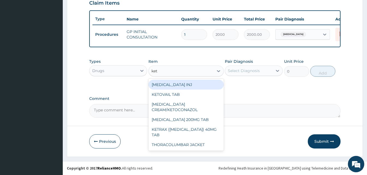
type input "keto"
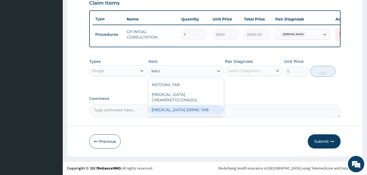
click at [187, 105] on div "KETOCONAZOLE 200MG TAB" at bounding box center [185, 110] width 75 height 10
type input "75"
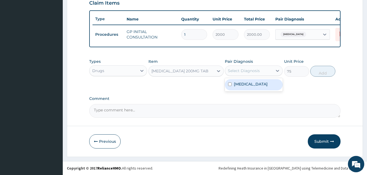
click at [256, 66] on div "Select Diagnosis" at bounding box center [254, 70] width 58 height 10
click at [254, 83] on label "Tinea capitis" at bounding box center [251, 83] width 34 height 5
checkbox input "true"
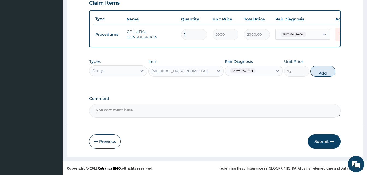
click at [319, 75] on button "Add" at bounding box center [322, 71] width 25 height 11
type input "0"
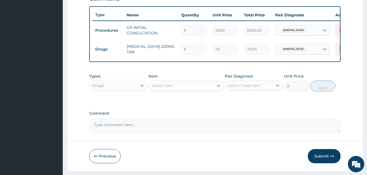
type input "0.00"
type input "7"
type input "525.00"
type input "7"
click at [194, 89] on div "Select Item" at bounding box center [181, 85] width 65 height 9
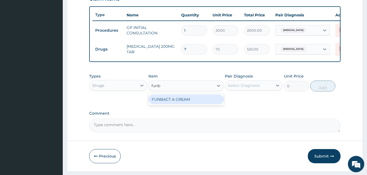
type input "funba"
click at [196, 104] on div "FUNBACT A CREAM" at bounding box center [185, 99] width 75 height 10
type input "850"
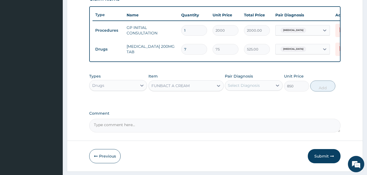
click at [249, 88] on div "Select Diagnosis" at bounding box center [244, 85] width 32 height 5
click at [249, 94] on div "Types Drugs Item FUNBACT A CREAM Pair Diagnosis Select Diagnosis Unit Price 850…" at bounding box center [214, 82] width 251 height 23
click at [259, 88] on div "Select Diagnosis" at bounding box center [244, 85] width 32 height 5
click at [258, 100] on label "Tinea capitis" at bounding box center [251, 98] width 34 height 5
checkbox input "true"
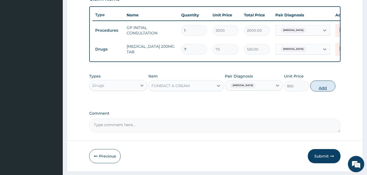
click at [326, 88] on button "Add" at bounding box center [322, 85] width 25 height 11
type input "0"
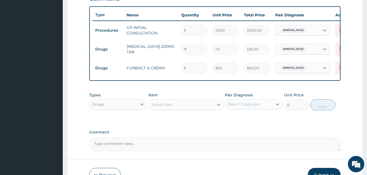
scroll to position [234, 0]
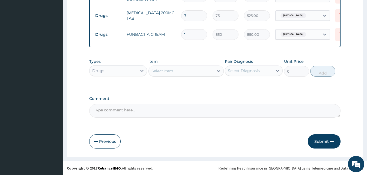
click at [331, 146] on button "Submit" at bounding box center [324, 141] width 33 height 14
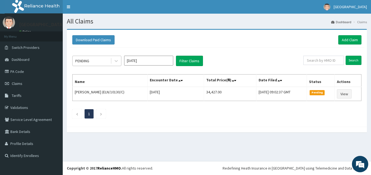
click at [108, 62] on div "PENDING" at bounding box center [92, 60] width 38 height 9
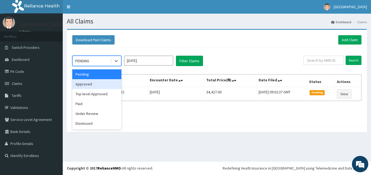
click at [99, 83] on div "Approved" at bounding box center [96, 84] width 49 height 10
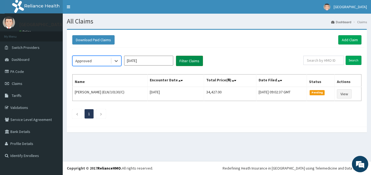
click at [187, 59] on button "Filter Claims" at bounding box center [189, 61] width 27 height 10
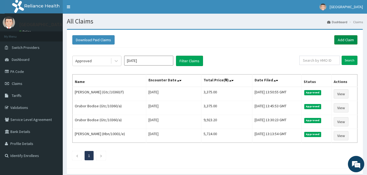
click at [348, 41] on link "Add Claim" at bounding box center [345, 39] width 23 height 9
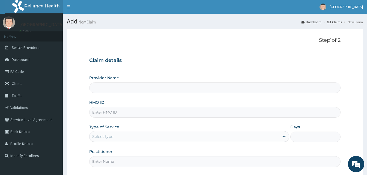
type input "[GEOGRAPHIC_DATA]"
